Goal: Information Seeking & Learning: Learn about a topic

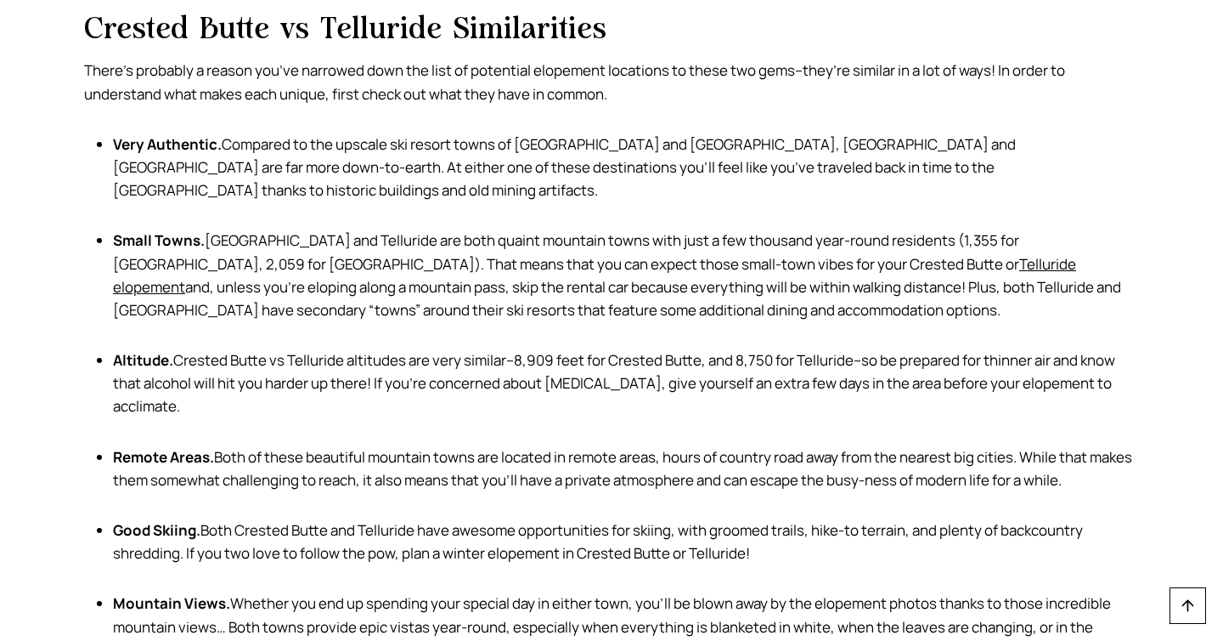
scroll to position [1375, 0]
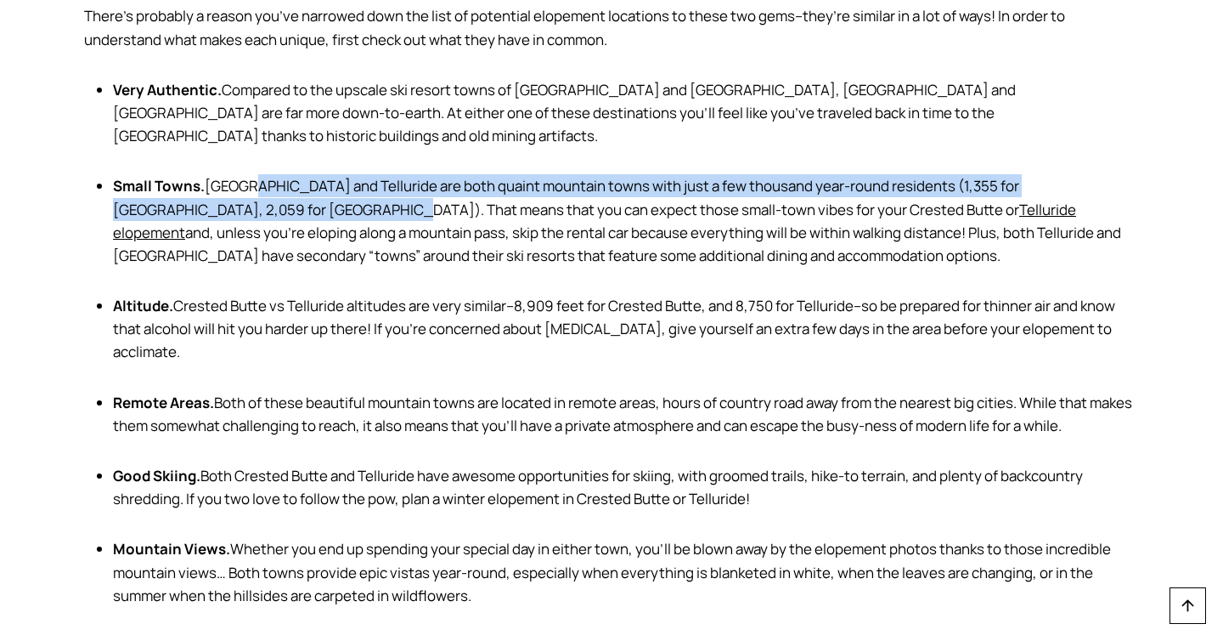
drag, startPoint x: 248, startPoint y: 167, endPoint x: 248, endPoint y: 178, distance: 11.0
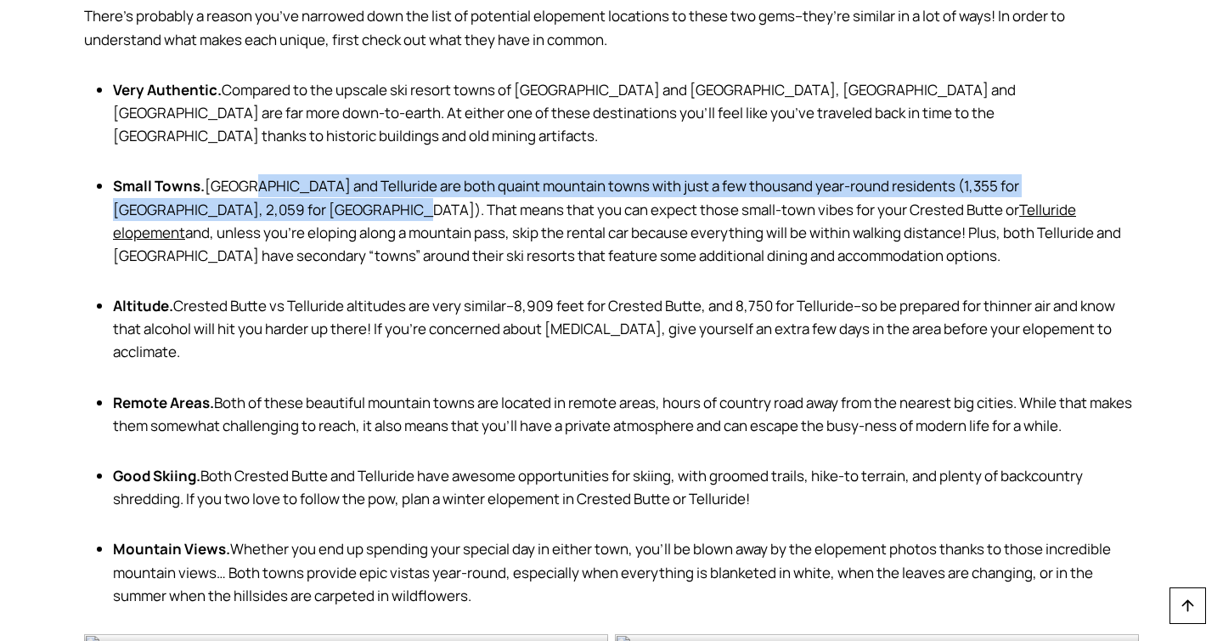
click at [248, 178] on li "Small Towns. [GEOGRAPHIC_DATA] and [GEOGRAPHIC_DATA] are both quaint mountain t…" at bounding box center [626, 220] width 1026 height 93
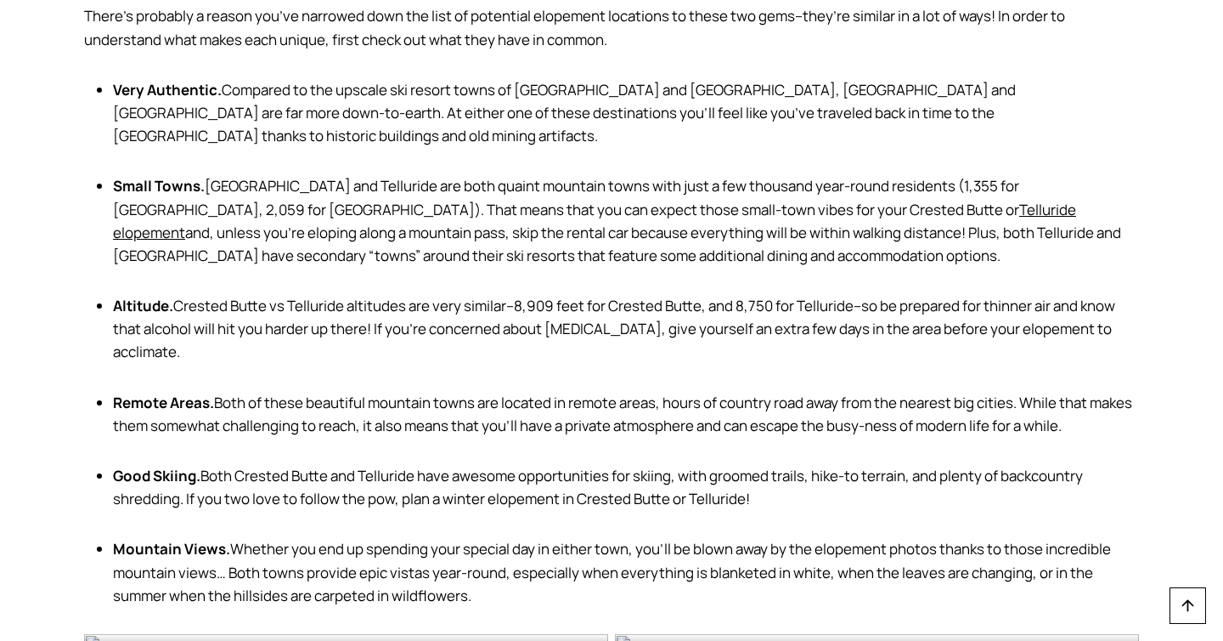
click at [248, 178] on li "Small Towns. [GEOGRAPHIC_DATA] and [GEOGRAPHIC_DATA] are both quaint mountain t…" at bounding box center [626, 220] width 1026 height 93
drag, startPoint x: 248, startPoint y: 178, endPoint x: 256, endPoint y: 204, distance: 27.4
click at [256, 204] on li "Small Towns. [GEOGRAPHIC_DATA] and [GEOGRAPHIC_DATA] are both quaint mountain t…" at bounding box center [626, 220] width 1026 height 93
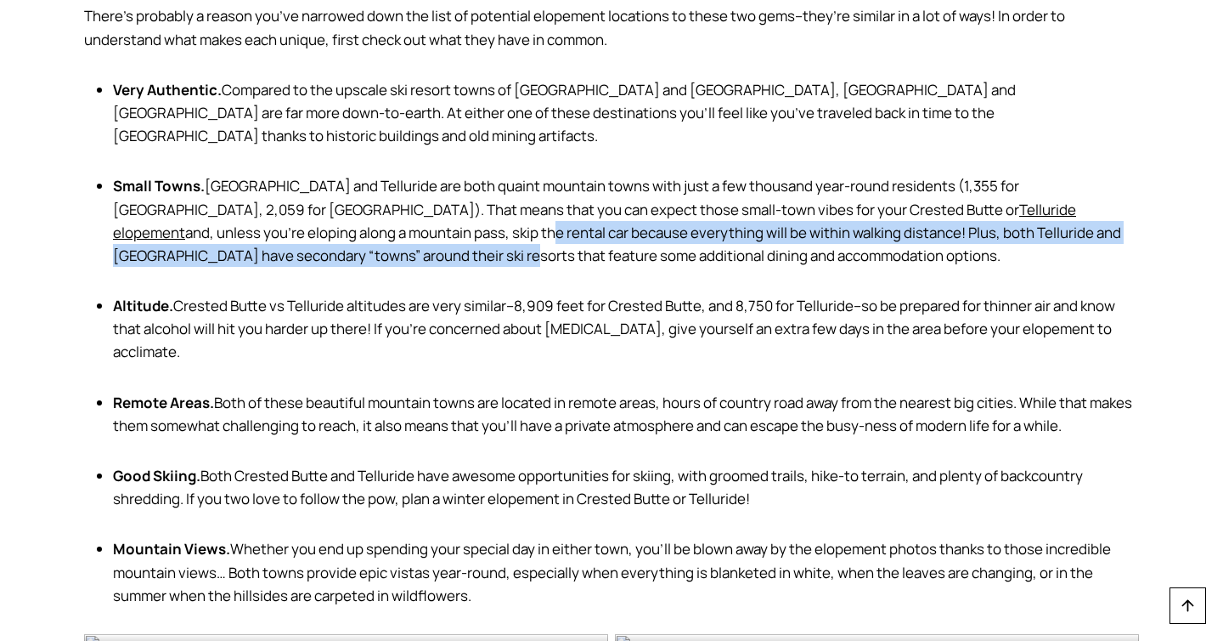
drag, startPoint x: 251, startPoint y: 210, endPoint x: 254, endPoint y: 224, distance: 14.8
click at [254, 224] on li "Small Towns. [GEOGRAPHIC_DATA] and [GEOGRAPHIC_DATA] are both quaint mountain t…" at bounding box center [626, 220] width 1026 height 93
drag, startPoint x: 251, startPoint y: 212, endPoint x: 256, endPoint y: 227, distance: 15.3
click at [256, 227] on li "Small Towns. [GEOGRAPHIC_DATA] and [GEOGRAPHIC_DATA] are both quaint mountain t…" at bounding box center [626, 220] width 1026 height 93
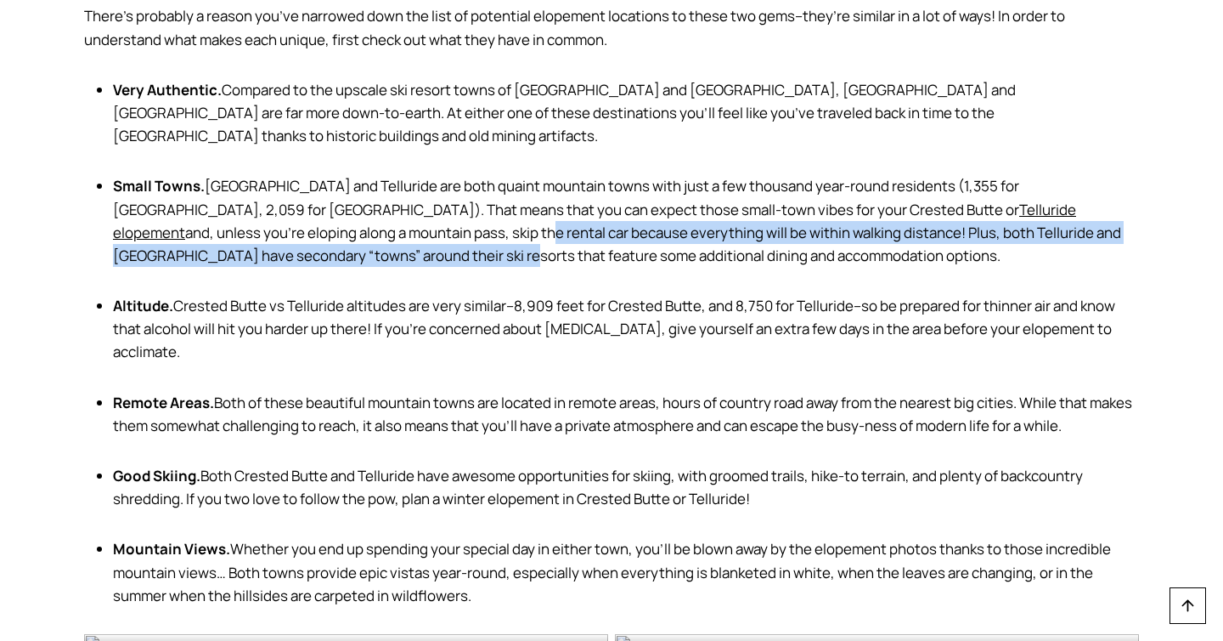
click at [256, 227] on li "Small Towns. [GEOGRAPHIC_DATA] and [GEOGRAPHIC_DATA] are both quaint mountain t…" at bounding box center [626, 220] width 1026 height 93
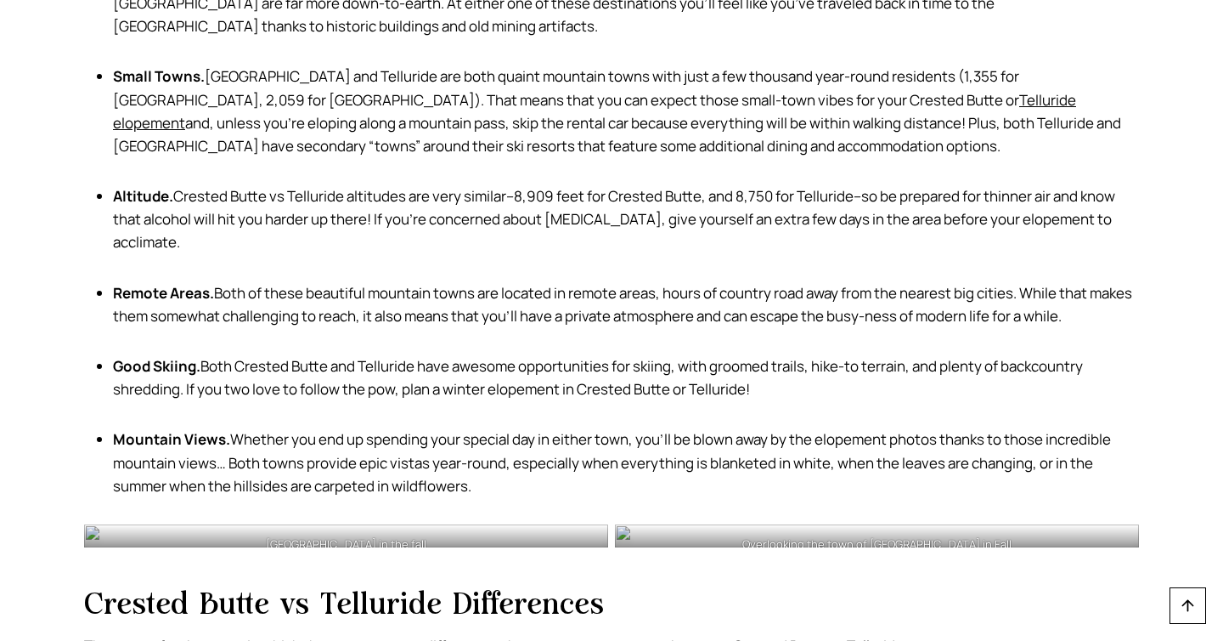
scroll to position [1530, 0]
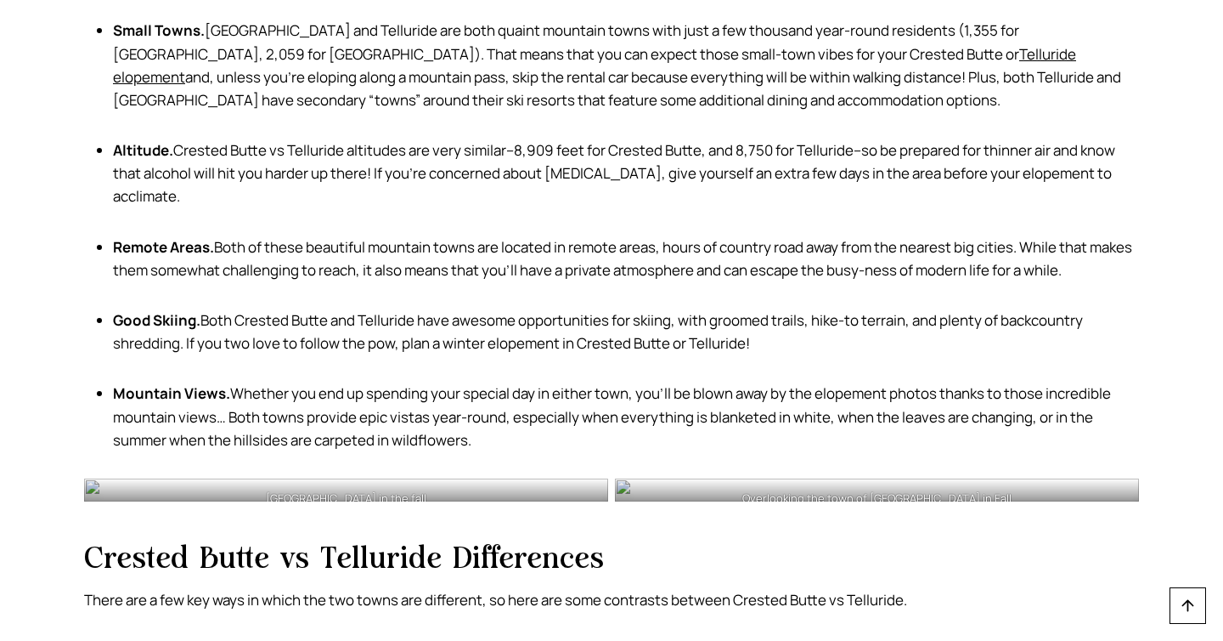
drag, startPoint x: 180, startPoint y: 131, endPoint x: 186, endPoint y: 167, distance: 36.2
click at [186, 167] on li "Altitude. Crested Butte vs Telluride altitudes are very similar–8,909 feet for …" at bounding box center [626, 173] width 1026 height 70
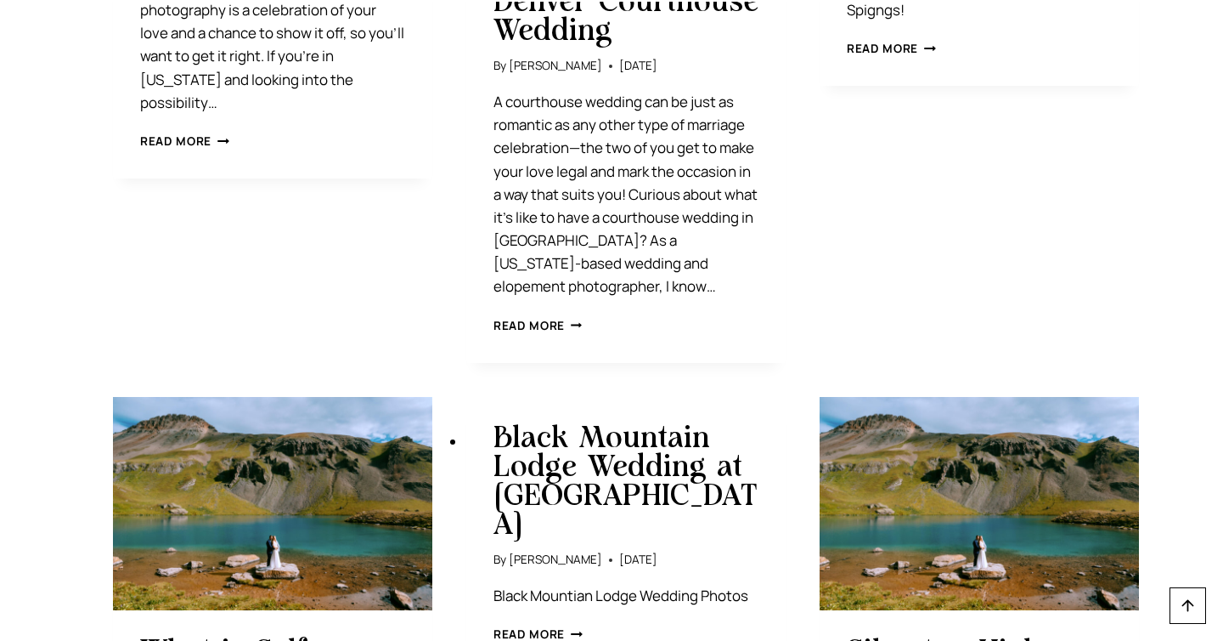
scroll to position [3672, 0]
